Goal: Find specific page/section: Find specific page/section

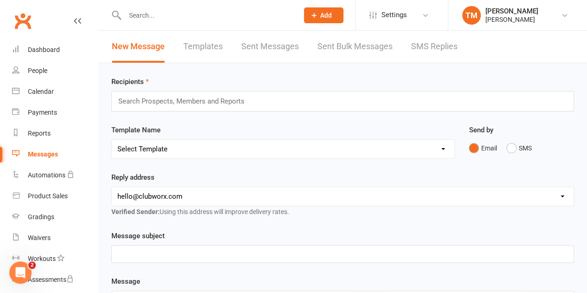
click at [26, 22] on link "Clubworx" at bounding box center [22, 20] width 23 height 23
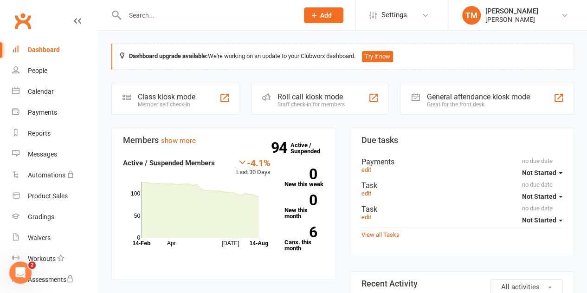
click at [155, 19] on input "text" at bounding box center [207, 15] width 170 height 13
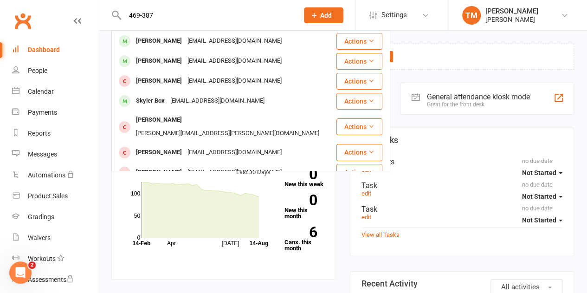
type input "469-387"
click at [169, 40] on div "[PERSON_NAME]" at bounding box center [159, 40] width 52 height 13
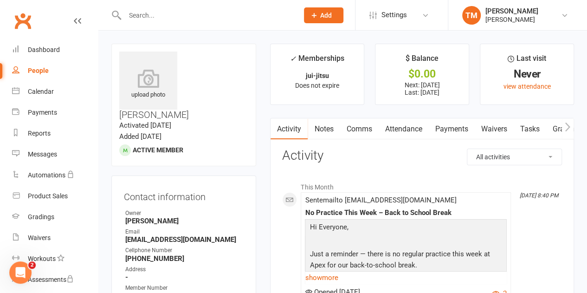
click at [456, 129] on link "Payments" at bounding box center [452, 128] width 46 height 21
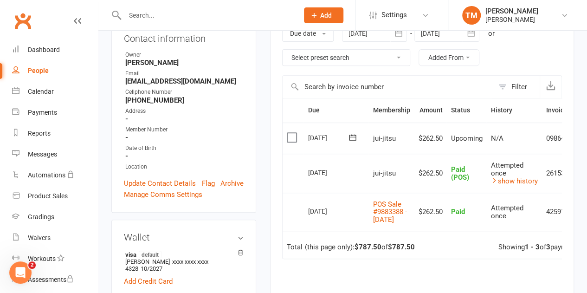
scroll to position [160, 0]
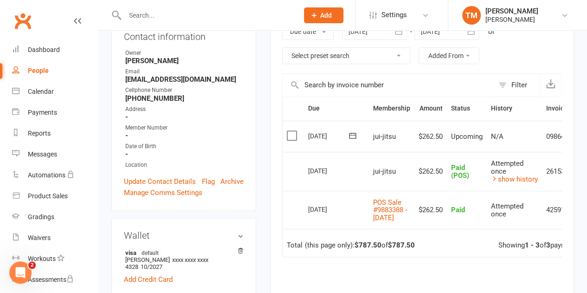
click at [172, 18] on input "text" at bounding box center [207, 15] width 170 height 13
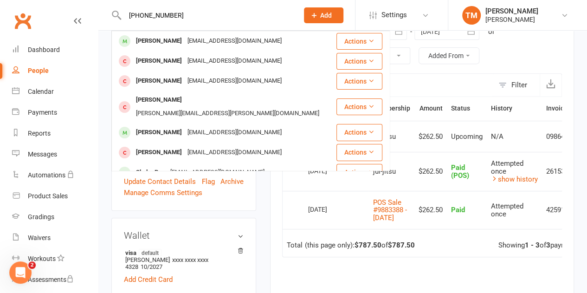
type input "[PHONE_NUMBER]"
click at [158, 46] on div "[PERSON_NAME]" at bounding box center [159, 40] width 52 height 13
